Goal: Download file/media

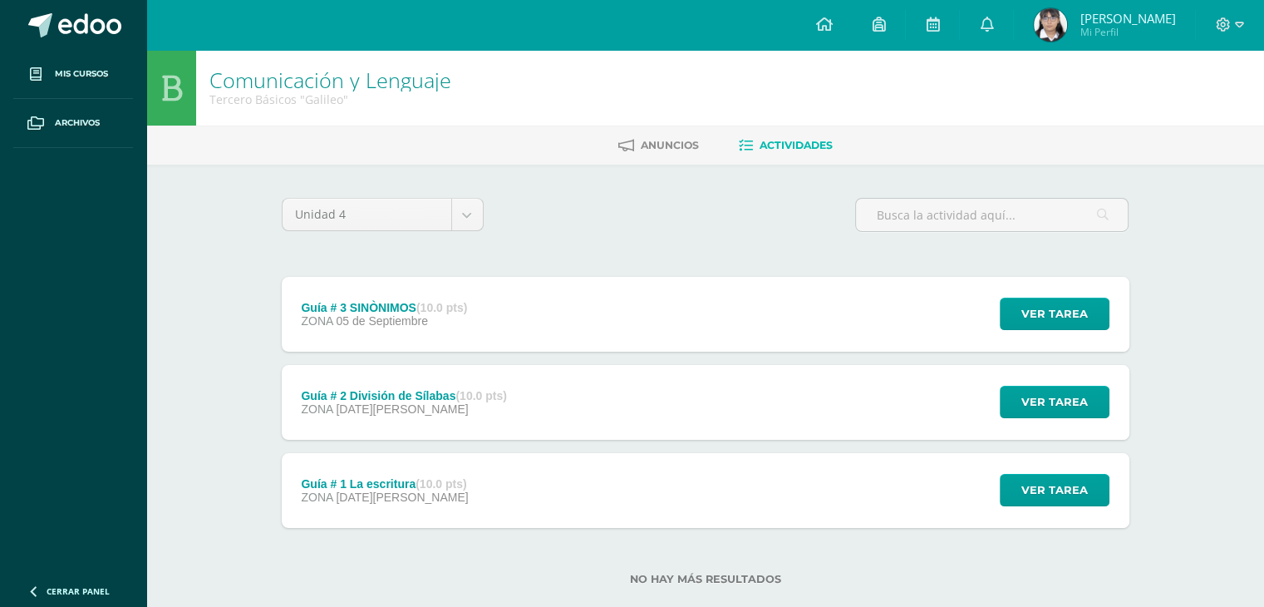
click at [396, 332] on div "Guía # 3 SINÒNIMOS (10.0 pts) ZONA 05 de Septiembre" at bounding box center [385, 314] width 206 height 75
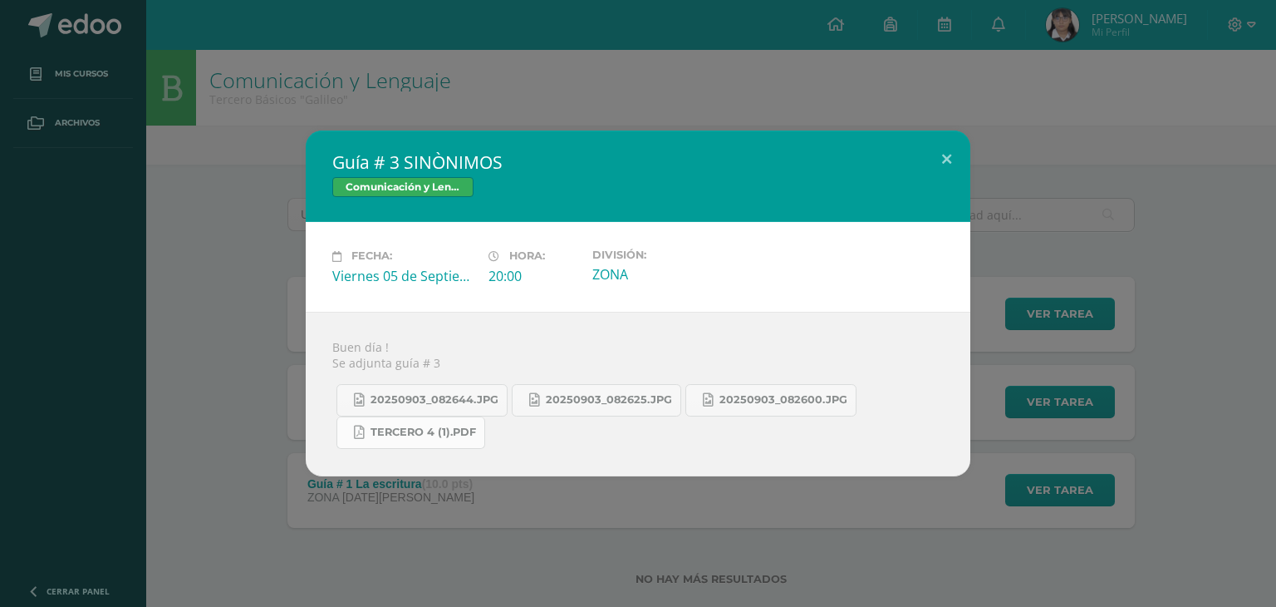
click at [419, 428] on span "Tercero 4 (1).pdf" at bounding box center [424, 431] width 106 height 13
drag, startPoint x: 396, startPoint y: 127, endPoint x: 555, endPoint y: 174, distance: 165.4
click at [555, 174] on div "Guía # 3 SINÒNIMOS Comunicación y Lenguaje Fecha: Viernes 05 de Septiembre Hora…" at bounding box center [638, 303] width 1276 height 607
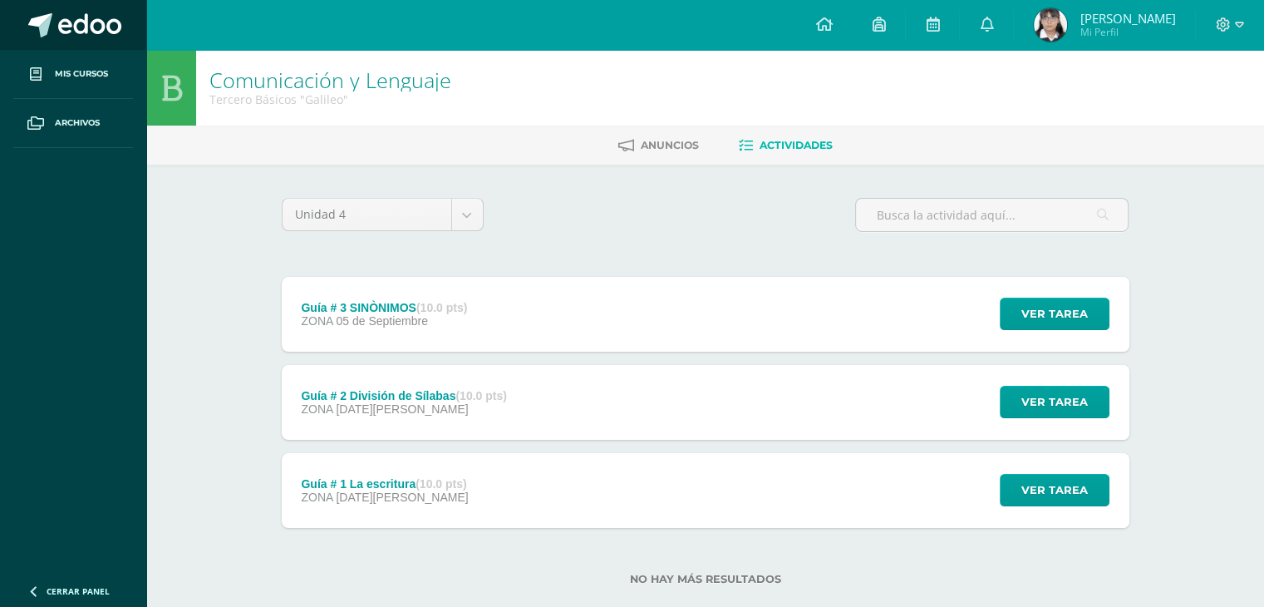
click at [57, 27] on link at bounding box center [73, 25] width 146 height 50
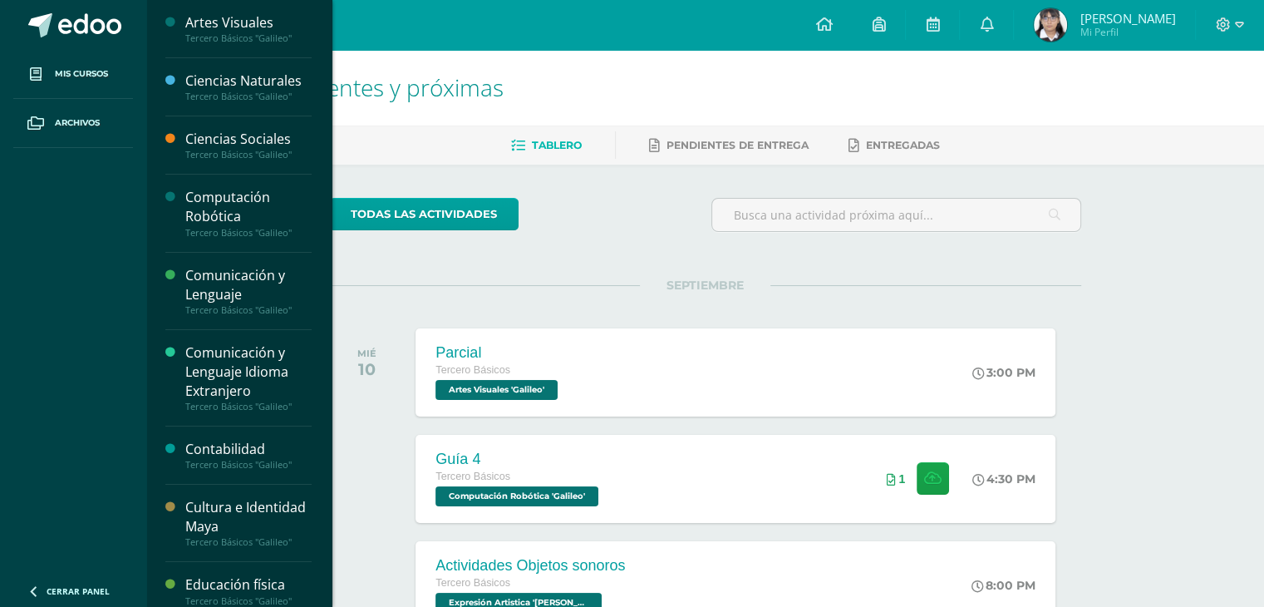
click at [187, 510] on div "Cultura e Identidad Maya" at bounding box center [248, 517] width 126 height 38
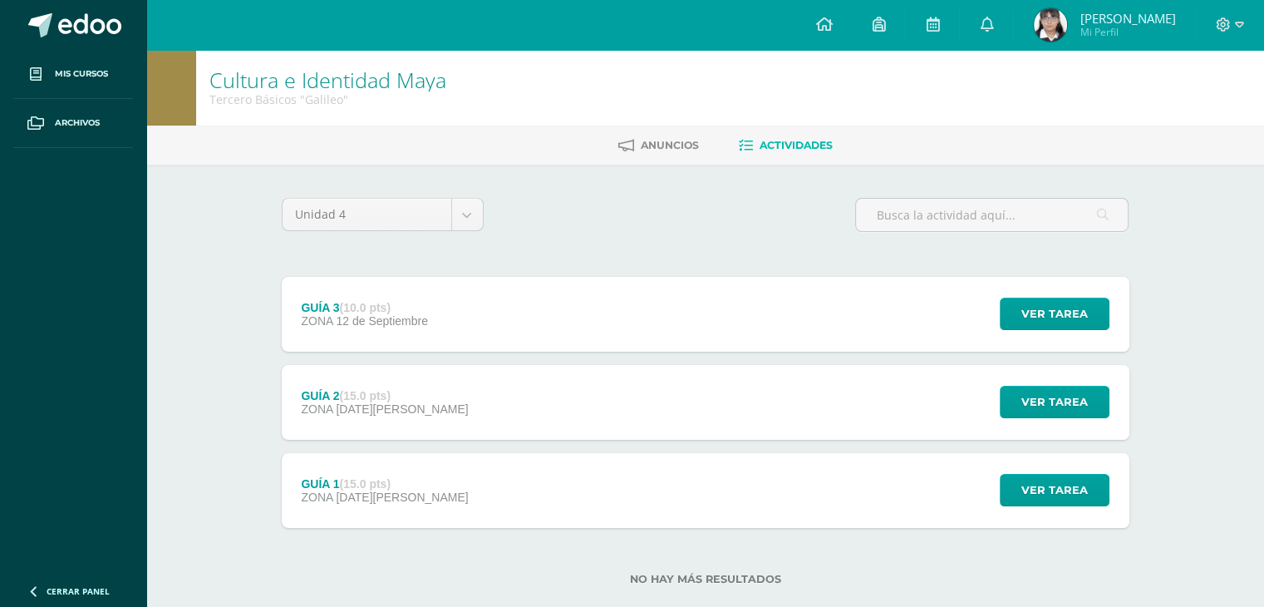
click at [369, 416] on div "GUÍA 2 (15.0 pts) ZONA [DATE][PERSON_NAME]" at bounding box center [385, 402] width 207 height 75
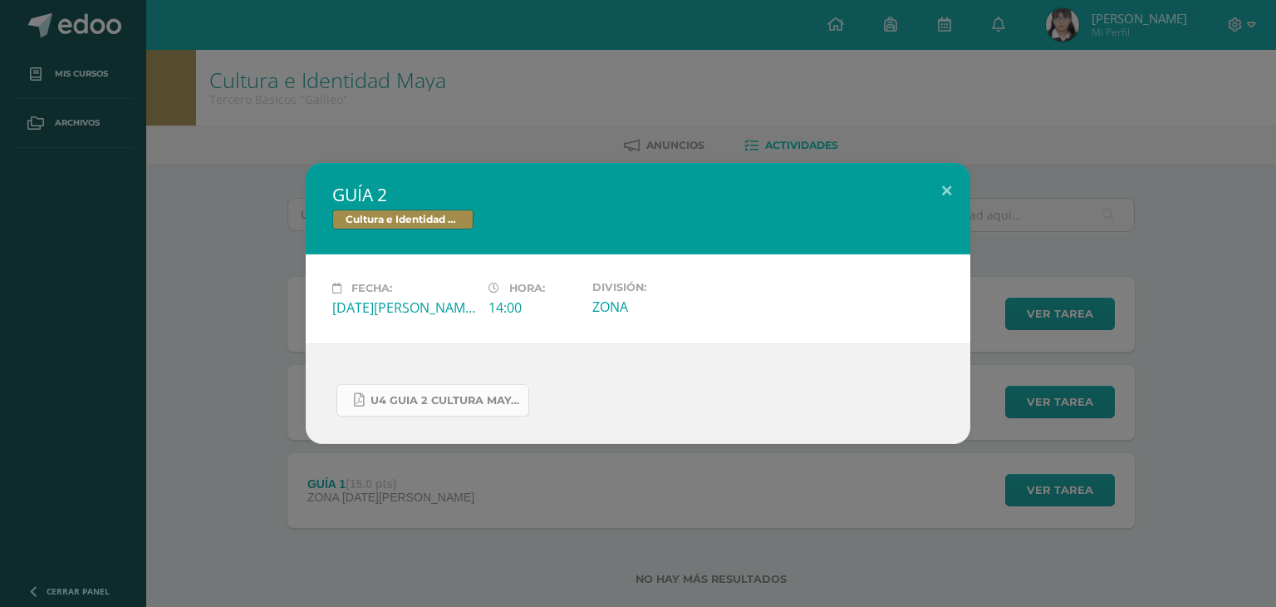
click at [383, 397] on span "U4 GUIA 2 CULTURA MAYA BÁSICOS.pdf" at bounding box center [446, 400] width 150 height 13
click at [392, 395] on span "U4 GUIA 2 CULTURA MAYA BÁSICOS.pdf" at bounding box center [446, 400] width 150 height 13
drag, startPoint x: 243, startPoint y: 134, endPoint x: 74, endPoint y: 91, distance: 173.9
click at [74, 91] on div "GUÍA 2 Cultura e Identidad Maya Fecha: [DATE][PERSON_NAME] Hora: 14:00 División…" at bounding box center [638, 303] width 1276 height 607
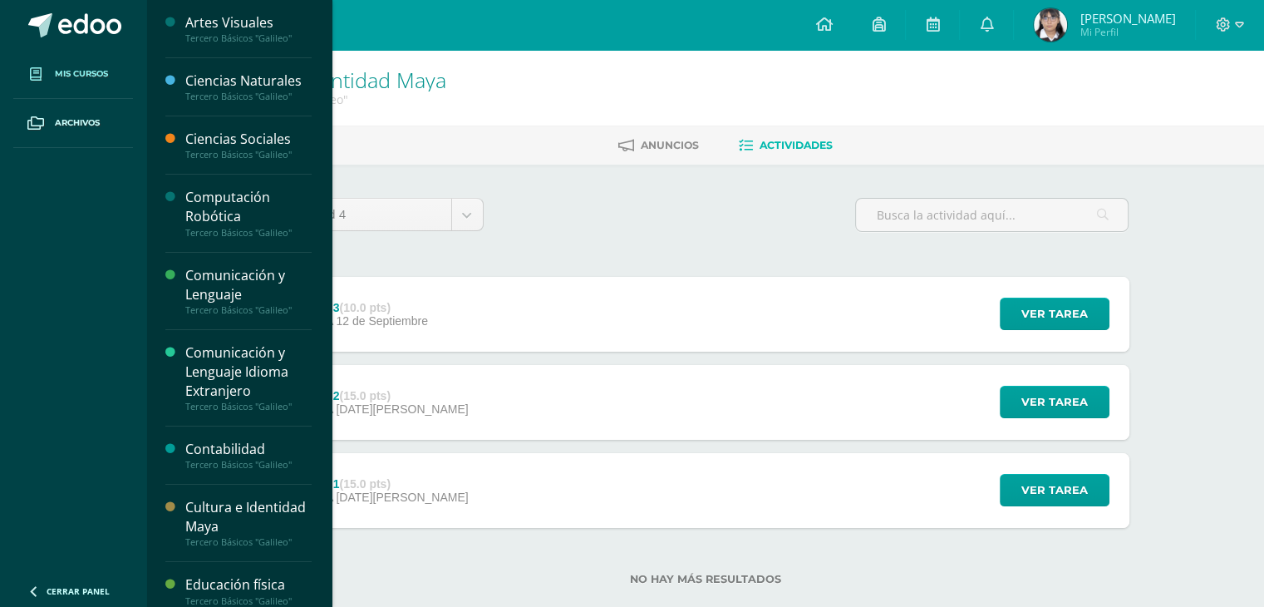
click at [100, 67] on span "Mis cursos" at bounding box center [81, 73] width 53 height 13
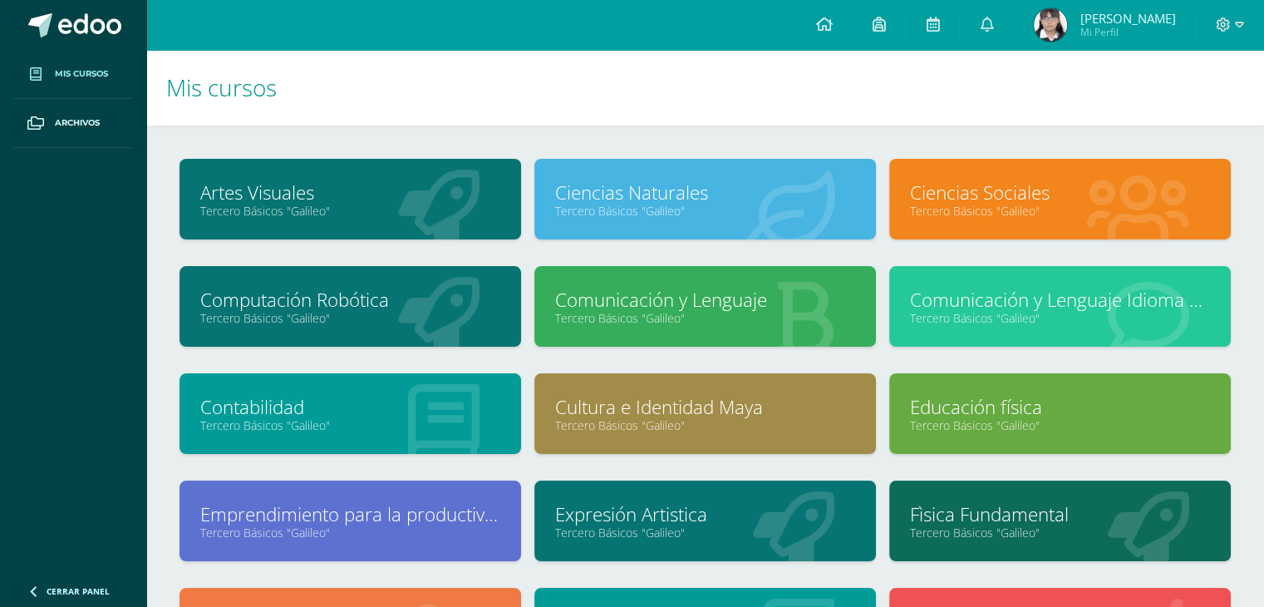
click at [450, 524] on link "Emprendimiento para la productividad" at bounding box center [350, 514] width 300 height 26
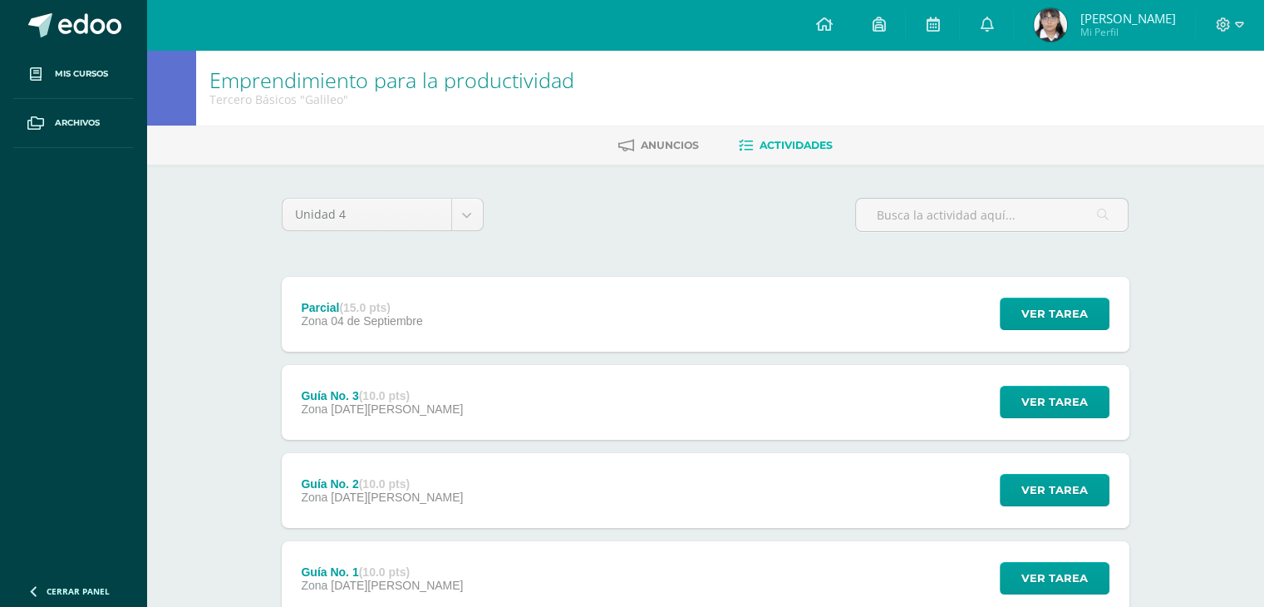
click at [416, 416] on div "Guía No. 3 (10.0 pts) Zona [DATE][PERSON_NAME]" at bounding box center [383, 402] width 202 height 75
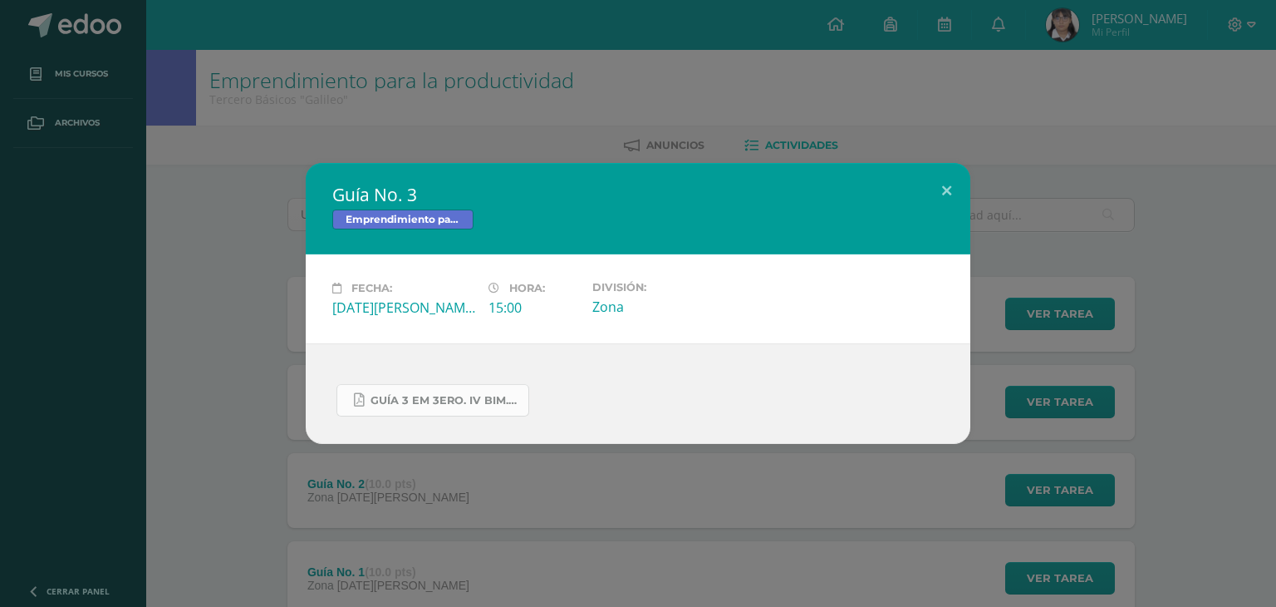
click at [449, 387] on link "GUÍA 3 EM 3ERO. IV BIM.docx.pdf" at bounding box center [433, 400] width 193 height 32
click at [689, 78] on div "Guía No. 3 Emprendimiento para la productividad Fecha: Viernes 29 de Agosto Hor…" at bounding box center [638, 303] width 1276 height 607
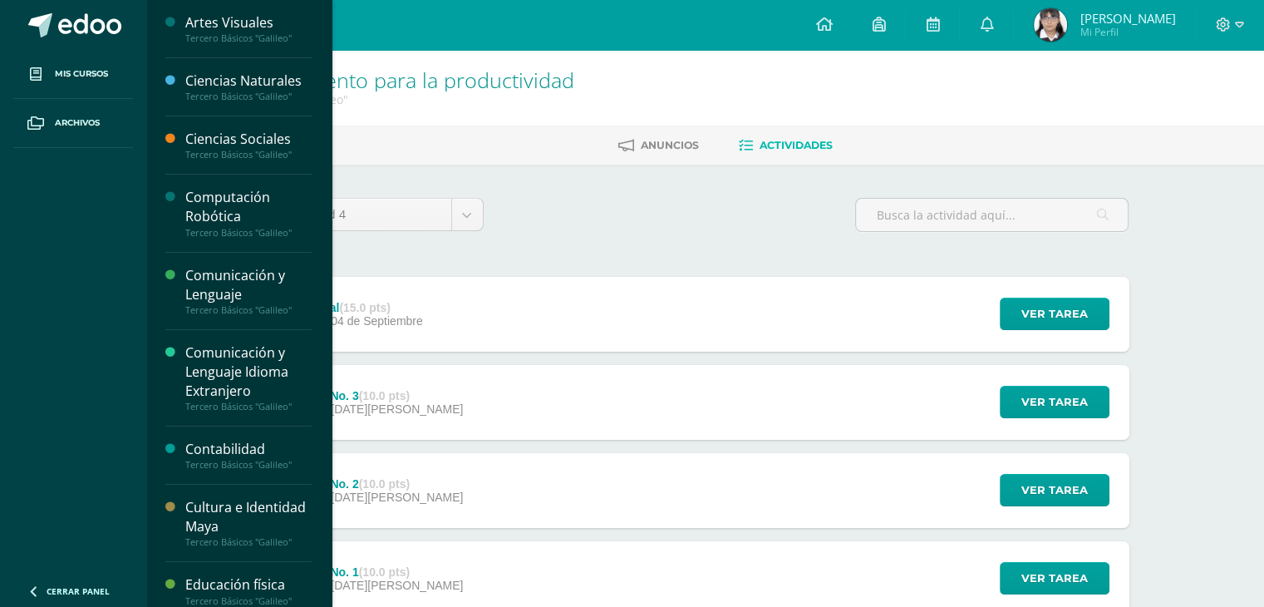
click at [242, 507] on div "Cultura e Identidad Maya" at bounding box center [248, 517] width 126 height 38
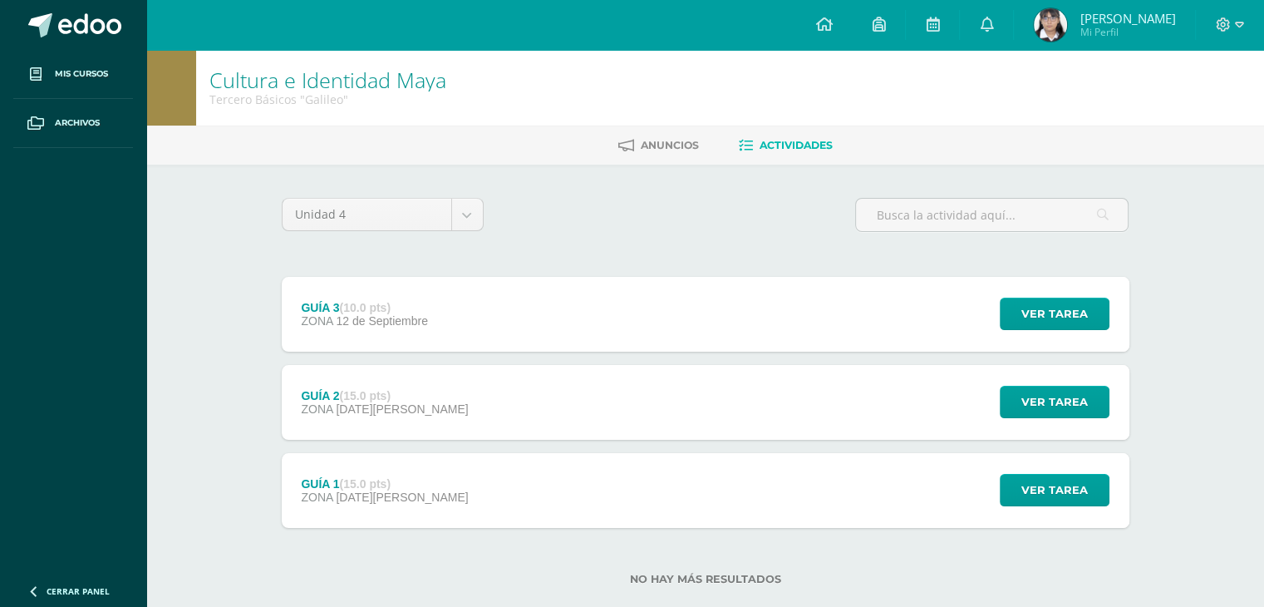
click at [449, 312] on div "GUÍA 3 (10.0 pts) ZONA [DATE] Ver tarea GUÍA 3 Cultura e Identidad [PERSON_NAME…" at bounding box center [706, 314] width 848 height 75
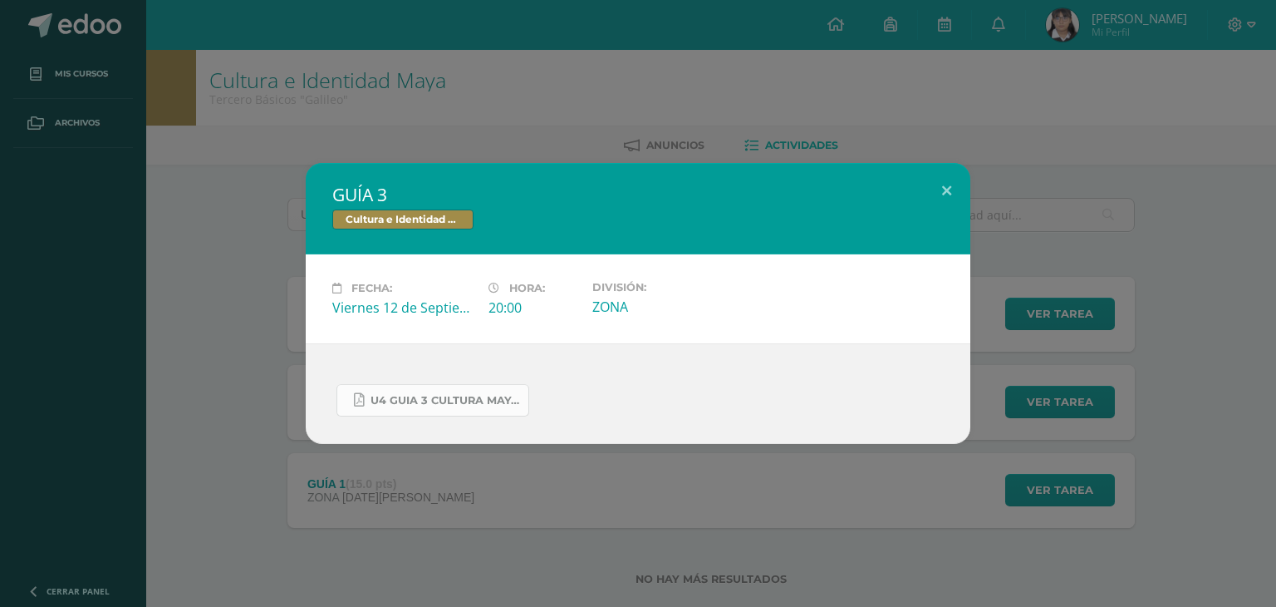
click at [460, 394] on span "U4 GUIA 3 CULTURA MAYA BASICOS.pdf" at bounding box center [446, 400] width 150 height 13
click at [306, 311] on div "Fecha: [DATE] Hora: 20:00 División: ZONA" at bounding box center [638, 298] width 665 height 89
click at [238, 356] on div "GUÍA 3 Cultura e Identidad Maya Fecha: [DATE] Hora: 20:00 División:" at bounding box center [638, 303] width 1263 height 281
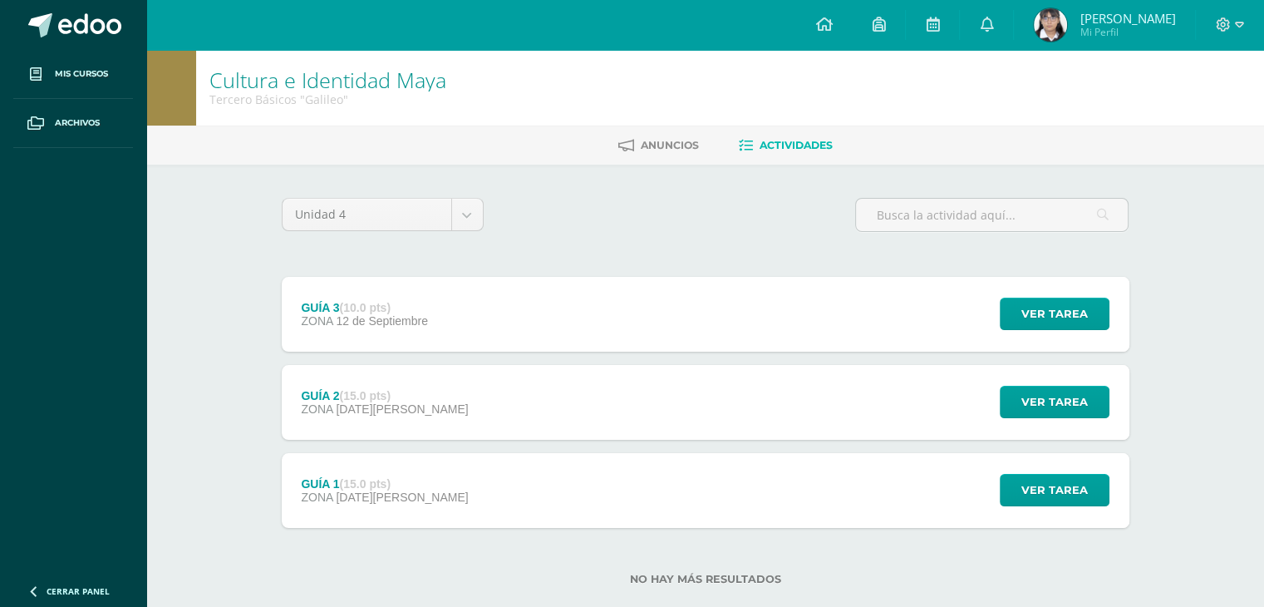
click at [348, 423] on div "GUÍA 2 (15.0 pts) ZONA [DATE][PERSON_NAME]" at bounding box center [385, 402] width 207 height 75
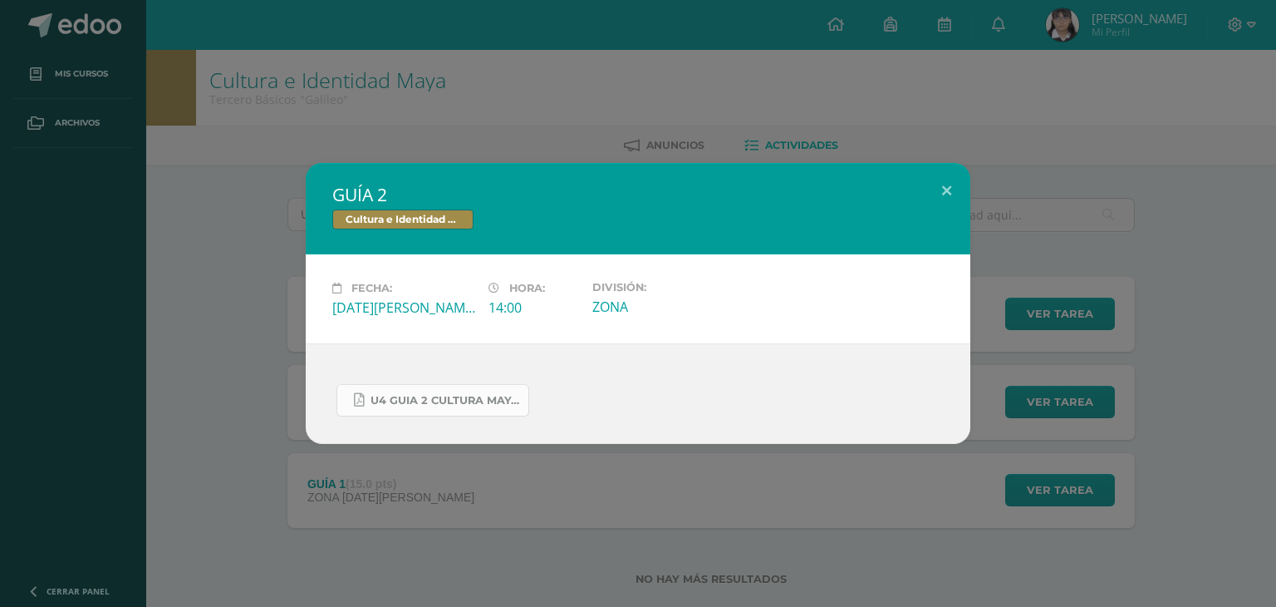
click at [482, 396] on span "U4 GUIA 2 CULTURA MAYA BÁSICOS.pdf" at bounding box center [446, 400] width 150 height 13
